Goal: Transaction & Acquisition: Purchase product/service

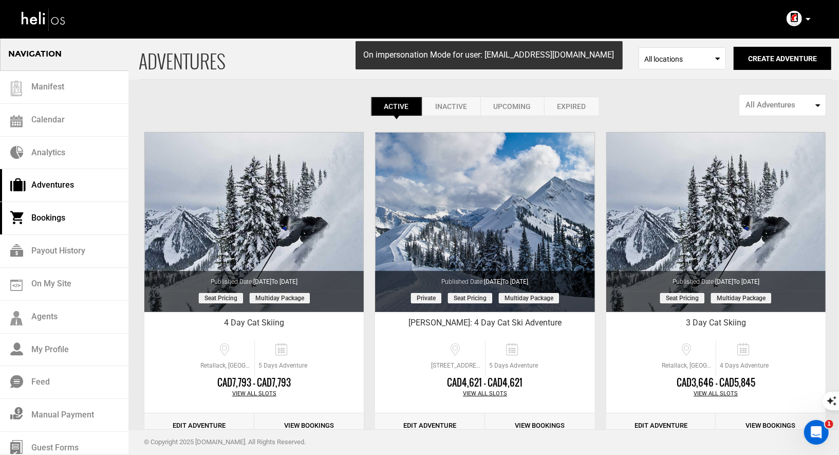
click at [55, 223] on link "Bookings" at bounding box center [64, 218] width 128 height 33
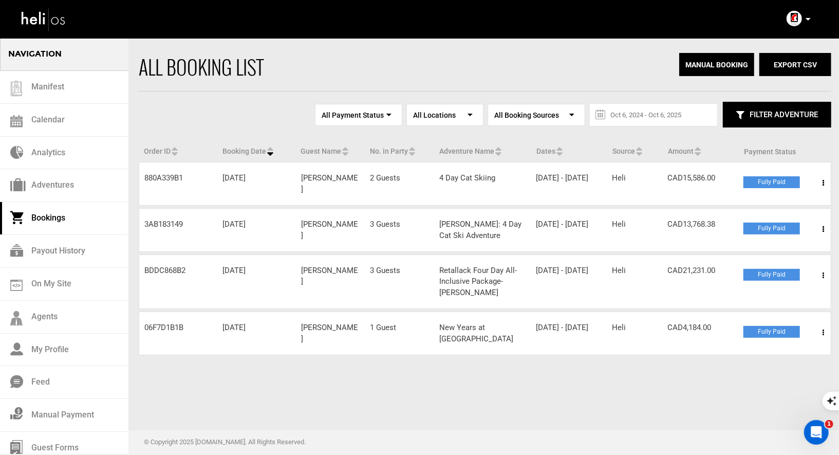
click at [822, 179] on span at bounding box center [823, 183] width 13 height 26
click at [762, 214] on link "View Details" at bounding box center [786, 214] width 102 height 26
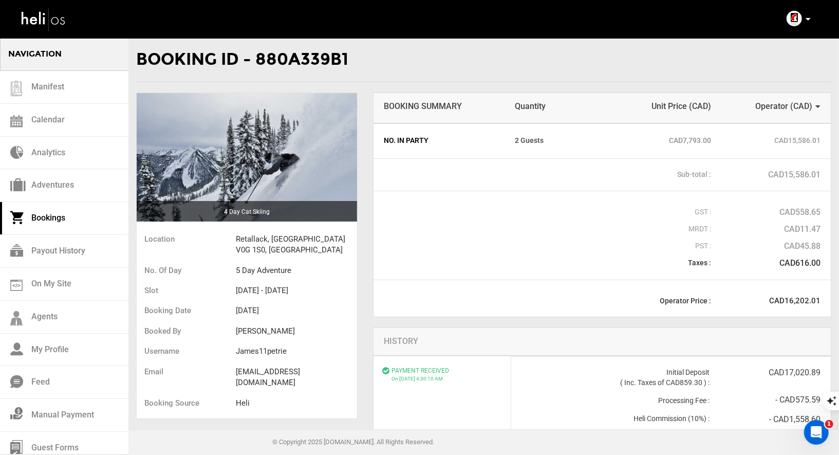
click at [809, 113] on div "Booking Summary Quantity Unit Price (CAD) Operator ( CAD ) Consumer ( CAD )" at bounding box center [601, 108] width 457 height 30
click at [813, 103] on link "Operator ( CAD )" at bounding box center [787, 106] width 65 height 10
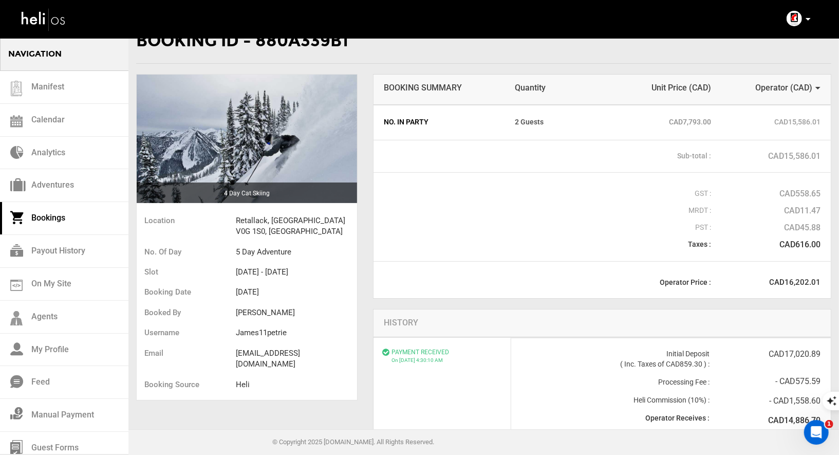
scroll to position [13, 0]
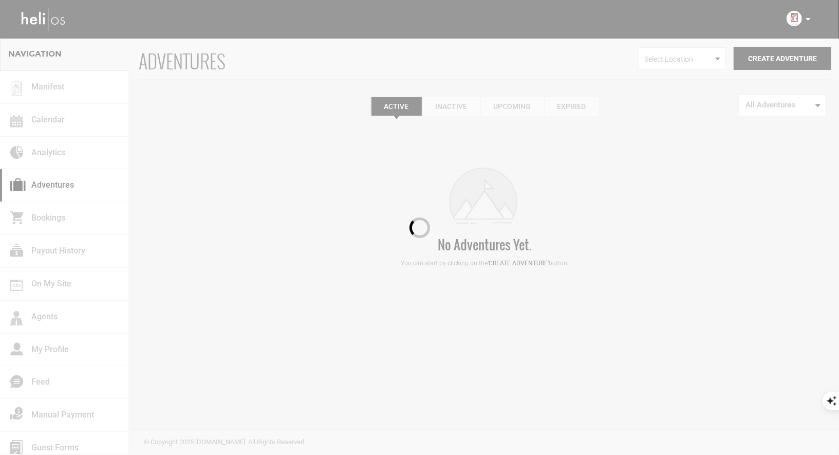
click at [807, 16] on div at bounding box center [419, 227] width 839 height 455
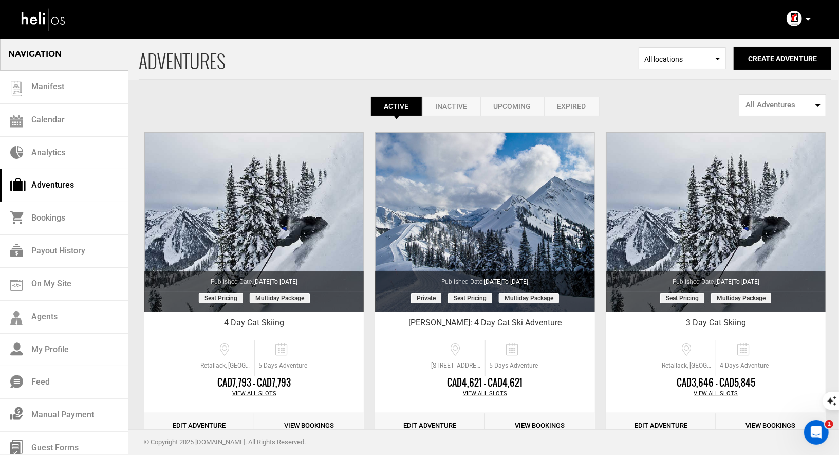
click at [809, 20] on icon at bounding box center [808, 19] width 5 height 3
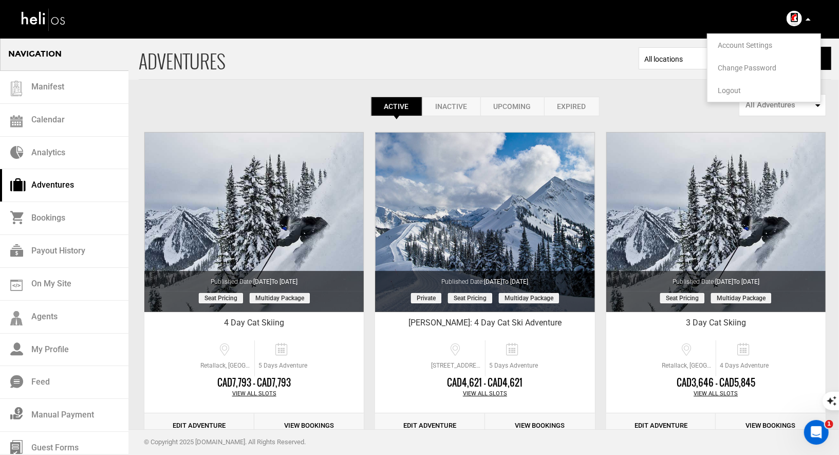
click at [727, 91] on span "Logout" at bounding box center [729, 90] width 23 height 8
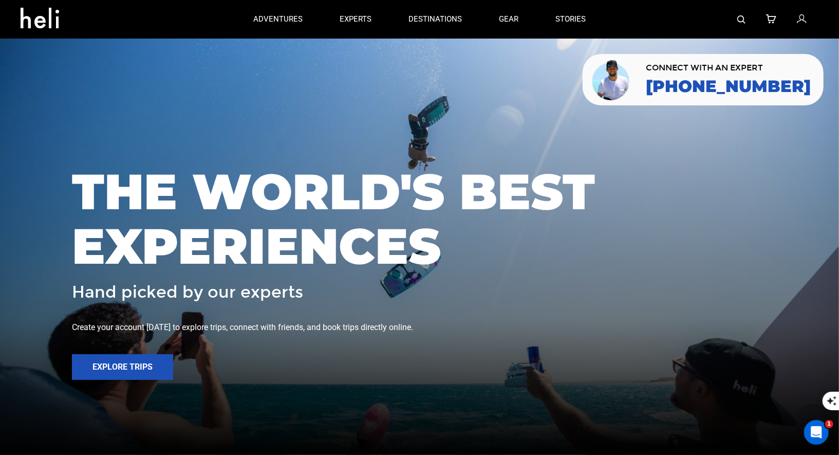
click at [739, 18] on img at bounding box center [741, 19] width 8 height 8
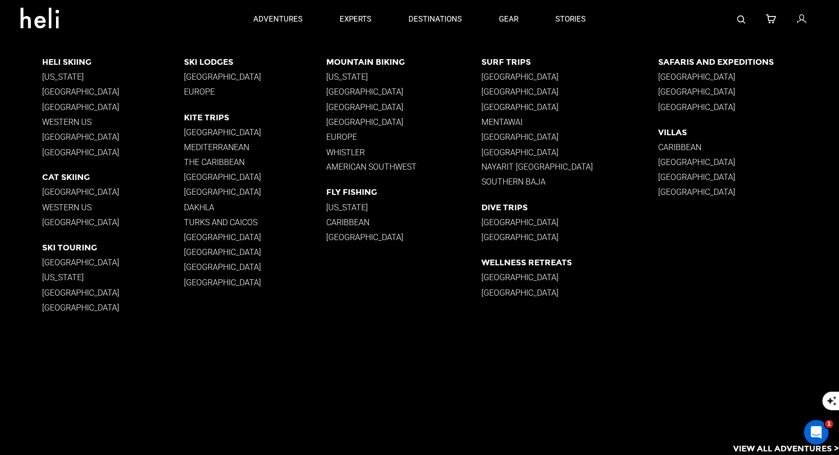
type input "new zealand"
click at [61, 135] on p "New Zealand" at bounding box center [113, 137] width 142 height 10
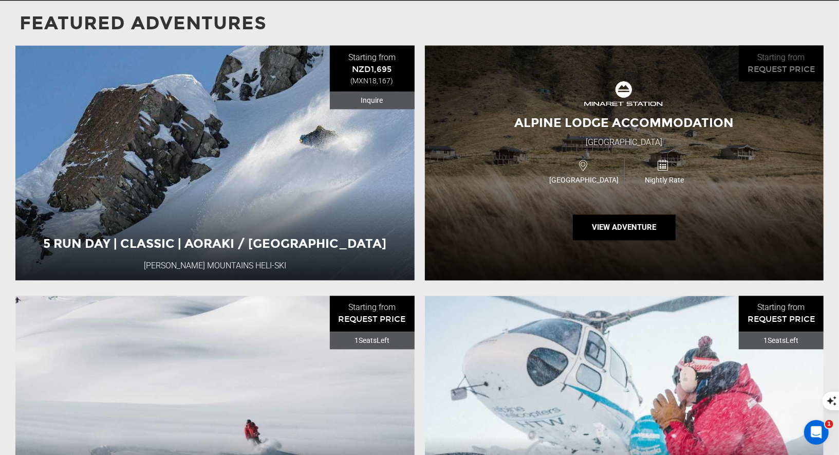
scroll to position [1330, 0]
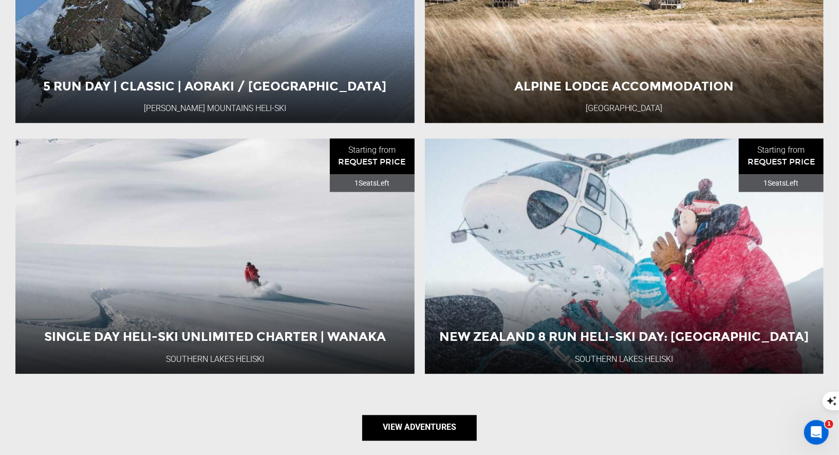
click at [451, 425] on link "View Adventures" at bounding box center [419, 428] width 115 height 26
type input "Heli Skiing"
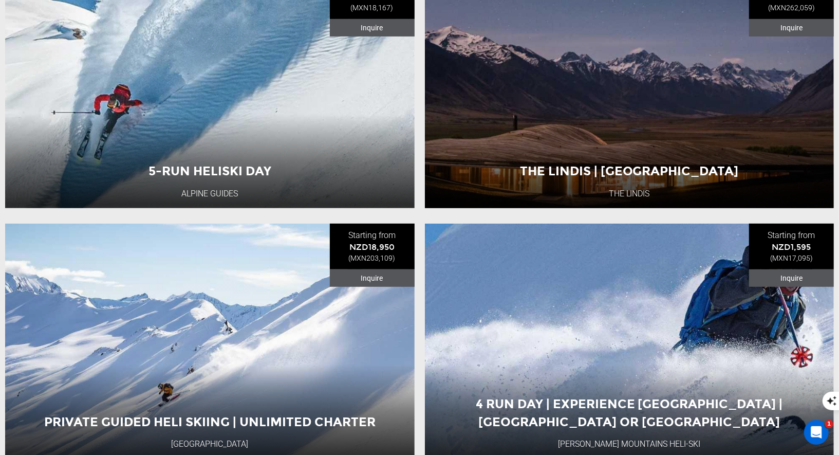
scroll to position [199, 0]
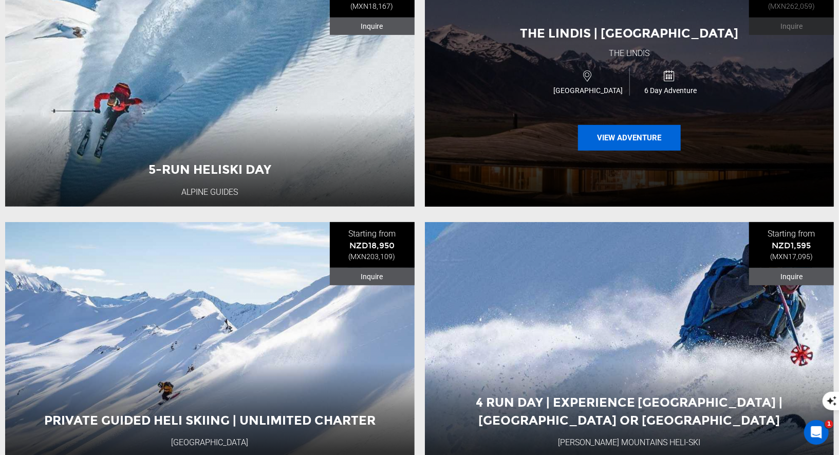
click at [617, 138] on button "View Adventure" at bounding box center [629, 138] width 103 height 26
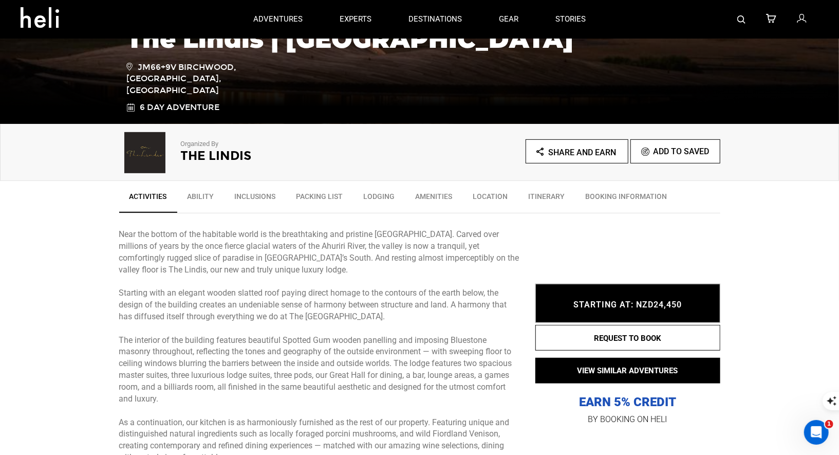
scroll to position [40, 0]
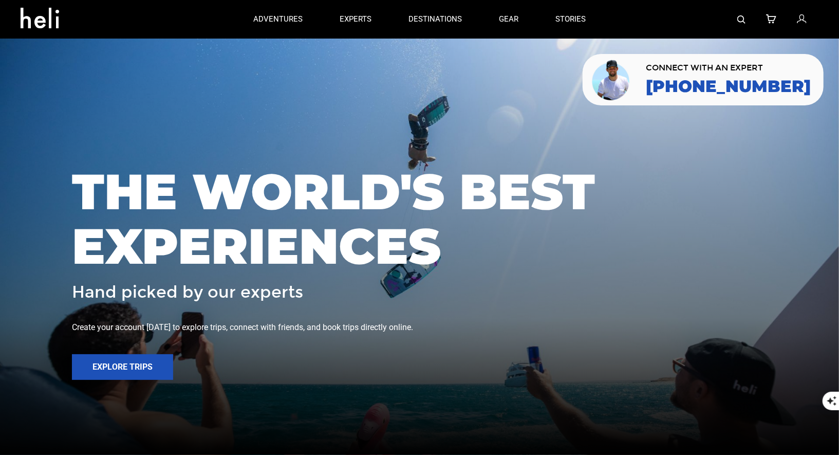
click at [738, 18] on img at bounding box center [741, 19] width 8 height 8
click at [737, 15] on img at bounding box center [741, 19] width 8 height 8
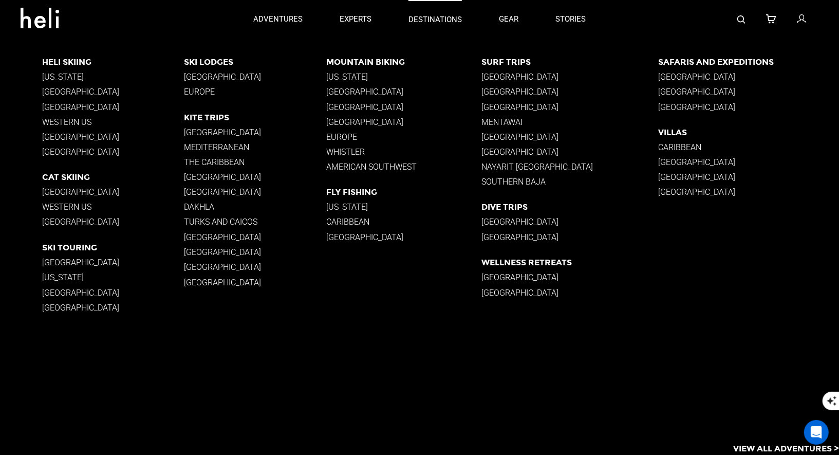
type input "bore"
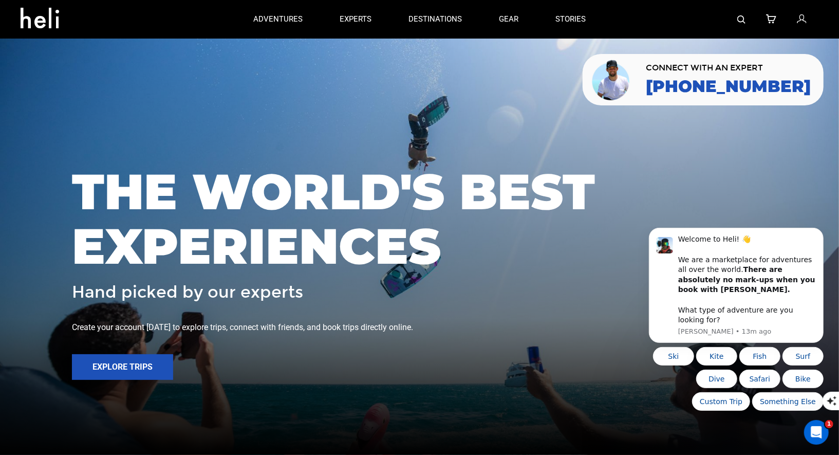
click at [740, 24] on link at bounding box center [741, 19] width 8 height 39
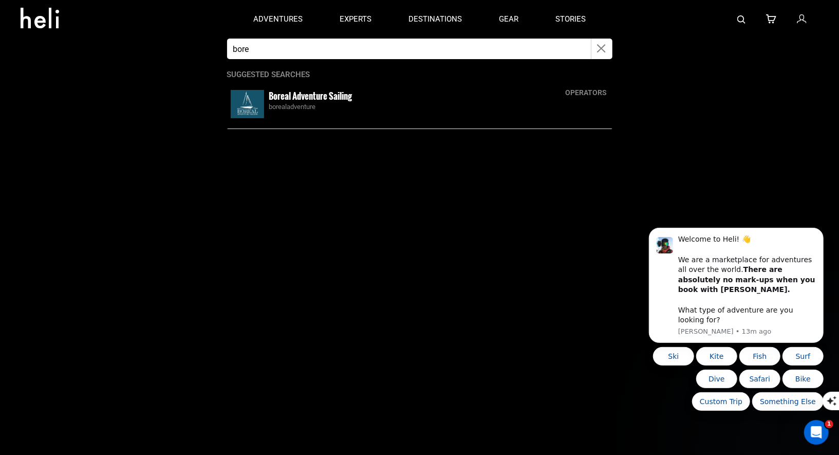
click at [600, 52] on icon "button" at bounding box center [601, 49] width 9 height 12
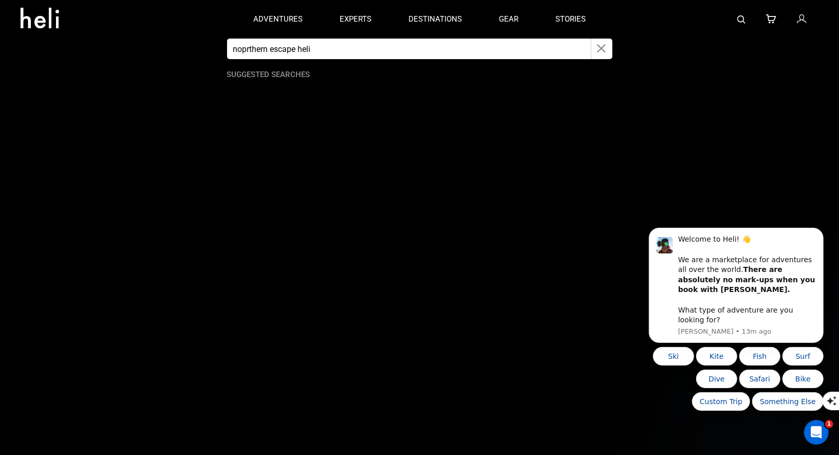
click at [245, 50] on input "noprthern escape heli" at bounding box center [409, 49] width 364 height 21
type input "northern escape heli"
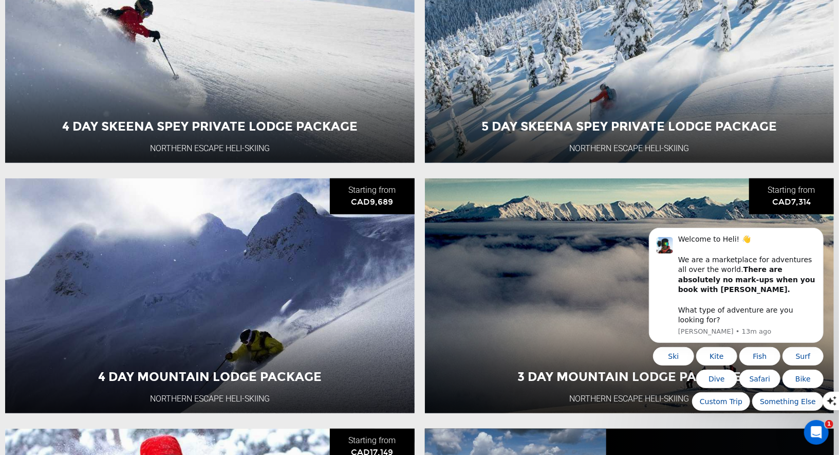
scroll to position [494, 0]
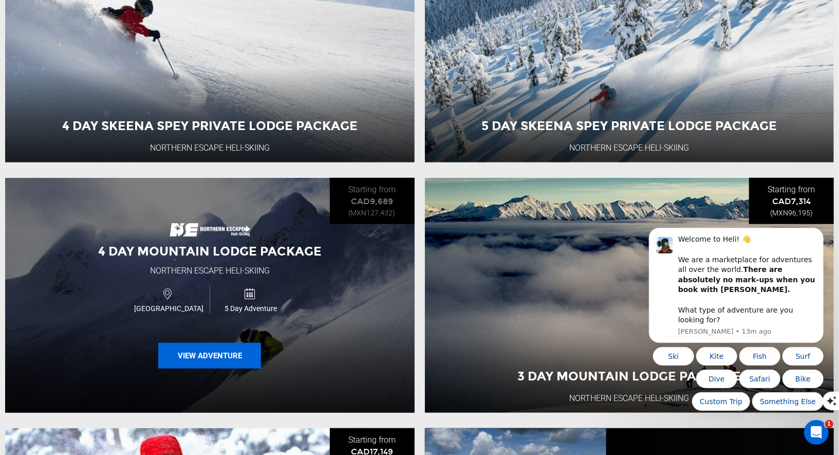
click at [207, 354] on button "View Adventure" at bounding box center [209, 356] width 103 height 26
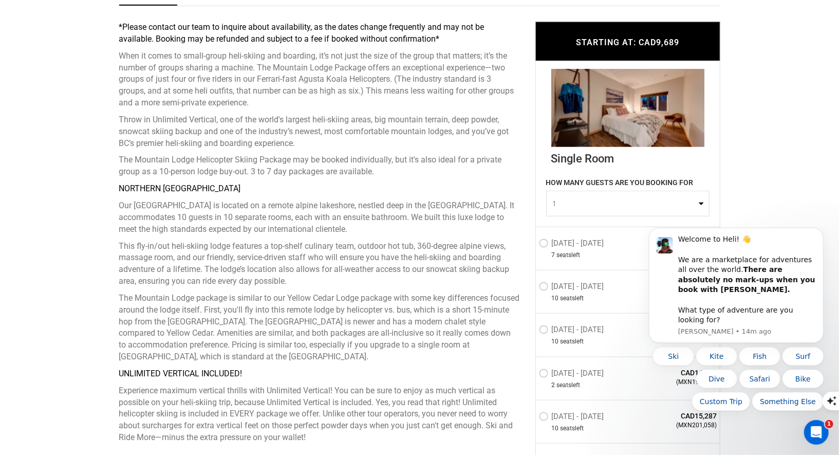
scroll to position [452, 0]
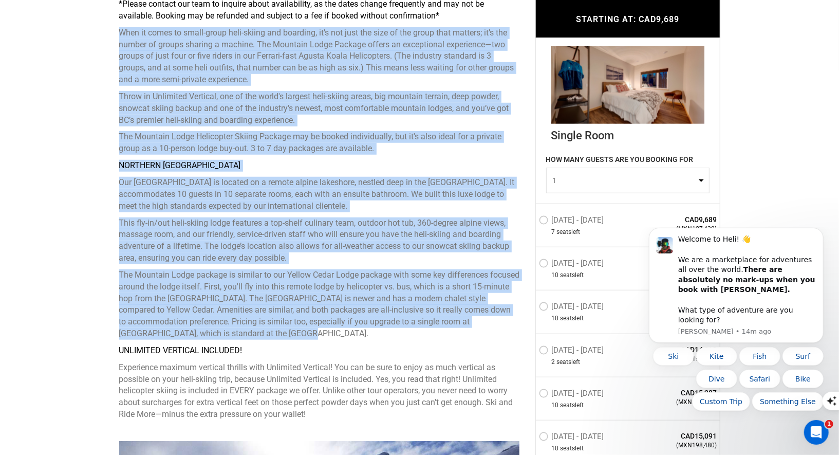
drag, startPoint x: 302, startPoint y: 331, endPoint x: 111, endPoint y: 30, distance: 356.6
copy div "When it comes to small-group heli-skiing and boarding, it’s not just the size o…"
